Goal: Information Seeking & Learning: Learn about a topic

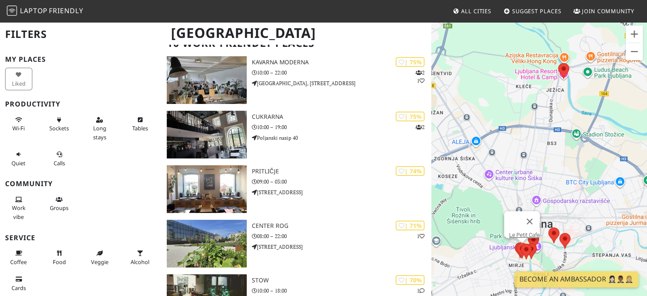
scroll to position [4, 0]
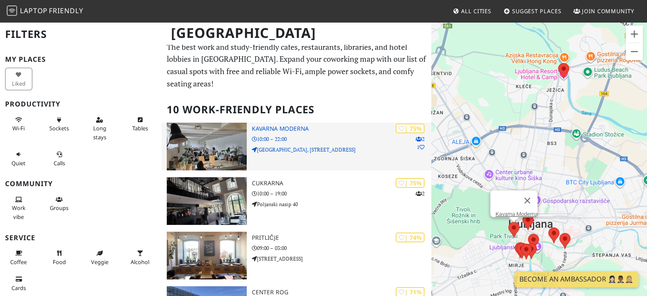
click at [270, 125] on h3 "Kavarna Moderna" at bounding box center [342, 128] width 180 height 7
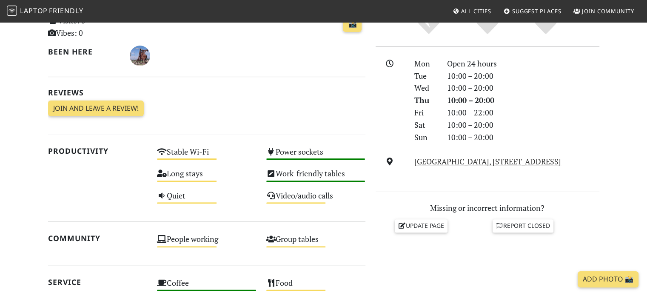
scroll to position [128, 0]
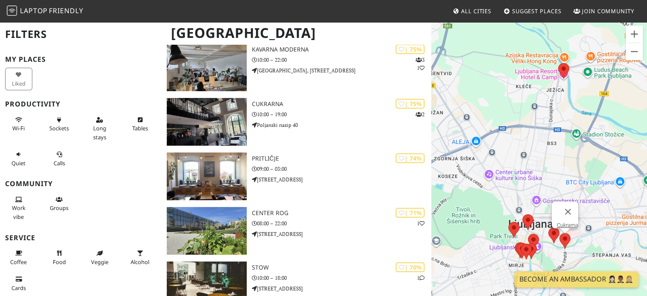
scroll to position [85, 0]
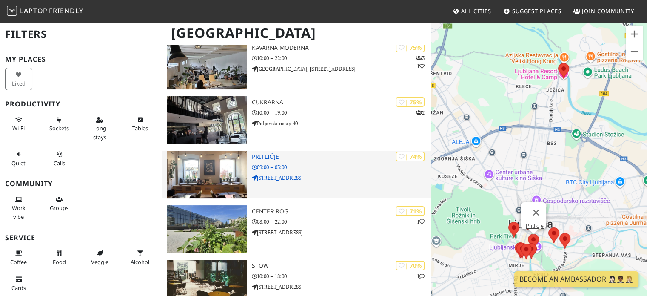
click at [210, 168] on img at bounding box center [207, 175] width 80 height 48
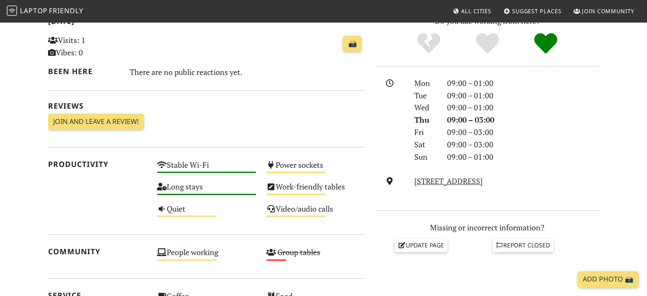
scroll to position [213, 0]
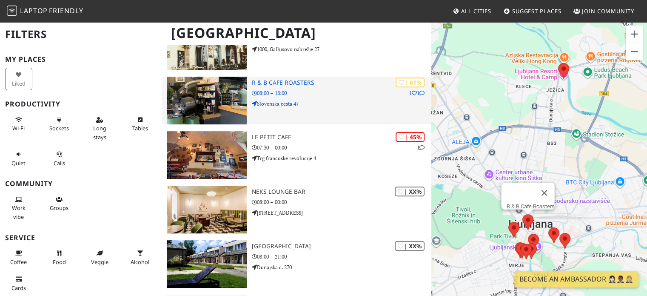
scroll to position [383, 0]
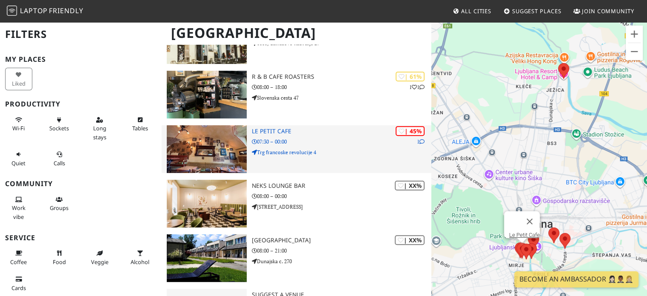
click at [208, 153] on img at bounding box center [207, 149] width 80 height 48
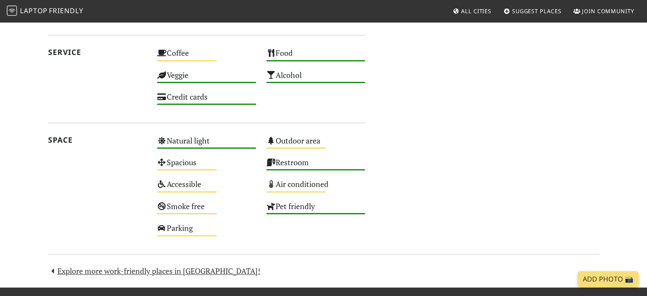
scroll to position [510, 0]
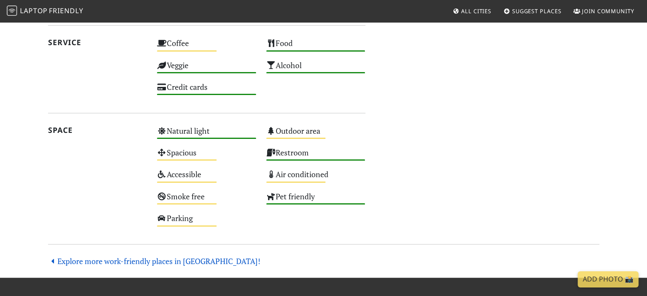
click at [107, 256] on link "Explore more work-friendly places in Ljubljana!" at bounding box center [154, 261] width 213 height 10
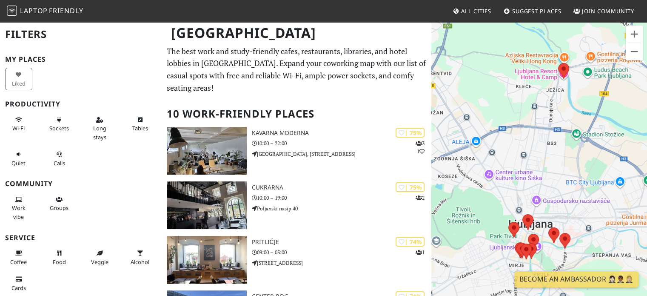
click at [34, 11] on span "Laptop" at bounding box center [34, 10] width 28 height 9
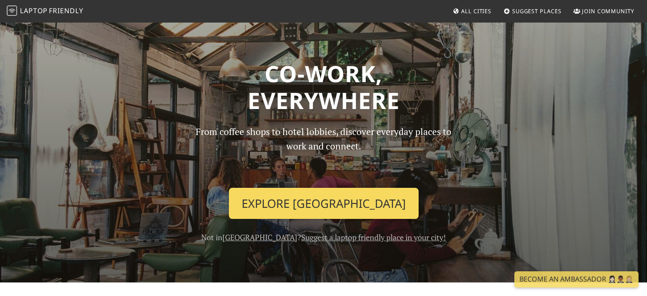
click at [318, 211] on link "Explore Ljubljana" at bounding box center [324, 203] width 190 height 31
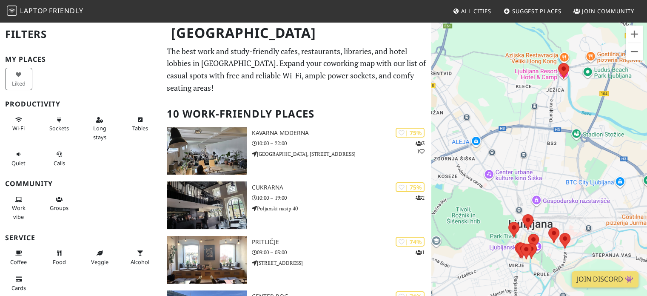
click at [534, 6] on link "Suggest Places" at bounding box center [532, 10] width 65 height 15
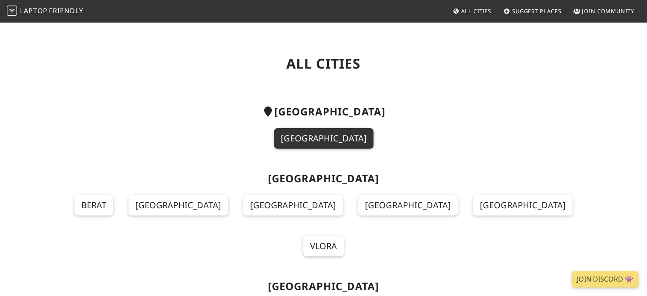
click at [340, 131] on link "[GEOGRAPHIC_DATA]" at bounding box center [324, 138] width 100 height 20
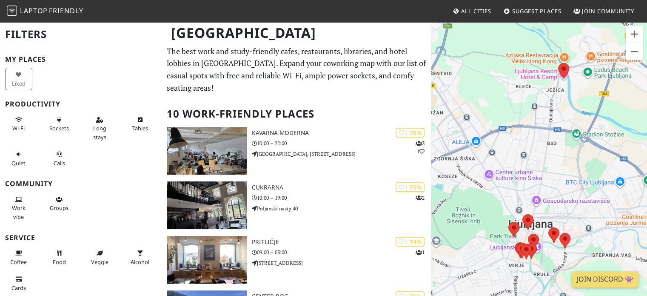
click at [31, 34] on h2 "Filters" at bounding box center [80, 34] width 151 height 26
click at [102, 136] on button "Long stays" at bounding box center [99, 128] width 27 height 31
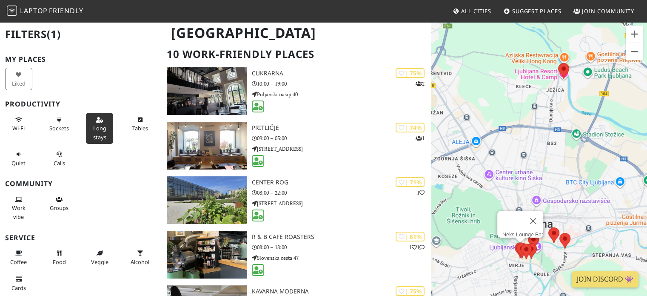
scroll to position [47, 0]
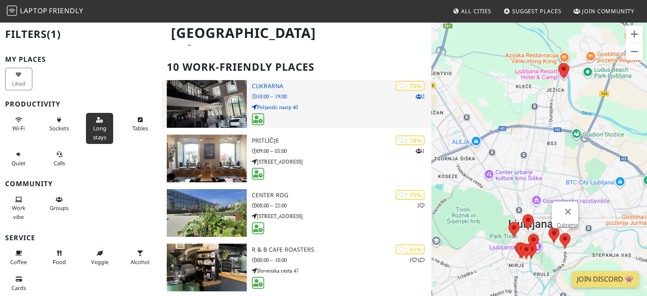
click at [200, 100] on img at bounding box center [207, 104] width 80 height 48
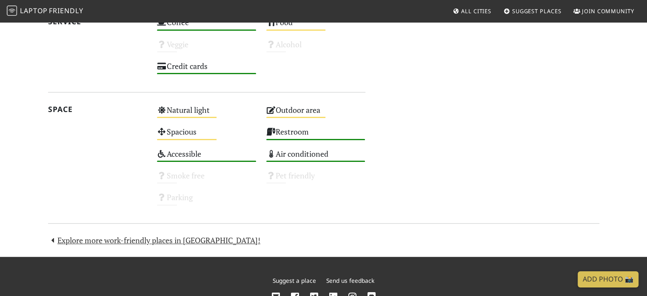
scroll to position [468, 0]
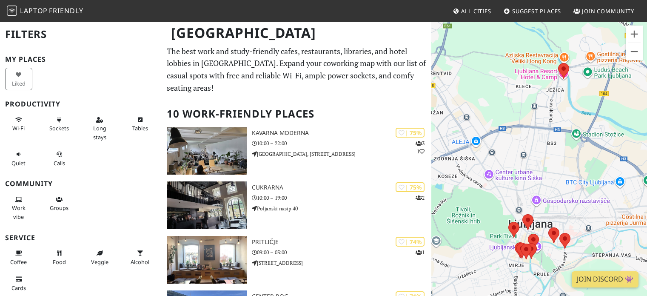
scroll to position [47, 0]
